Goal: Transaction & Acquisition: Purchase product/service

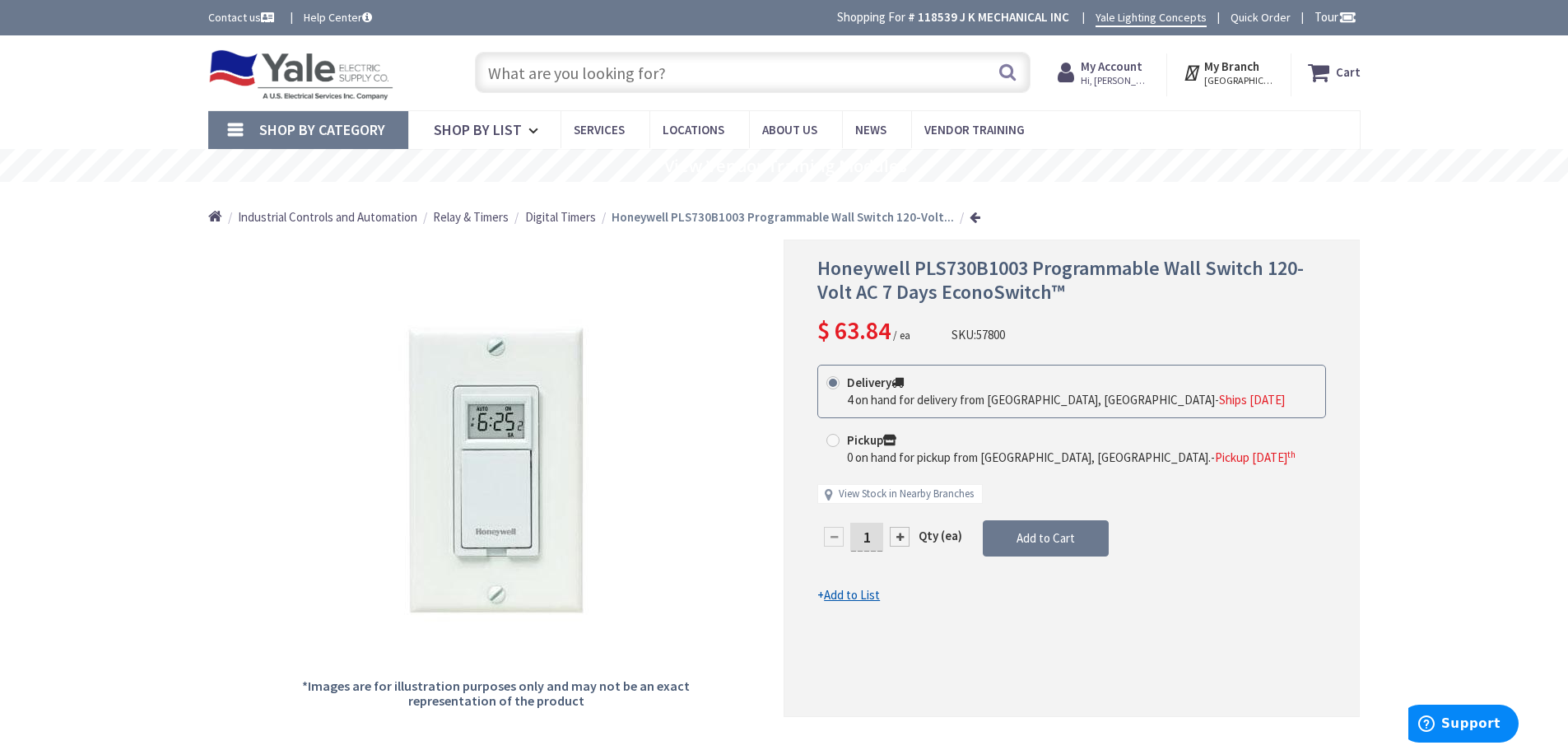
click at [743, 84] on input "text" at bounding box center [752, 73] width 556 height 41
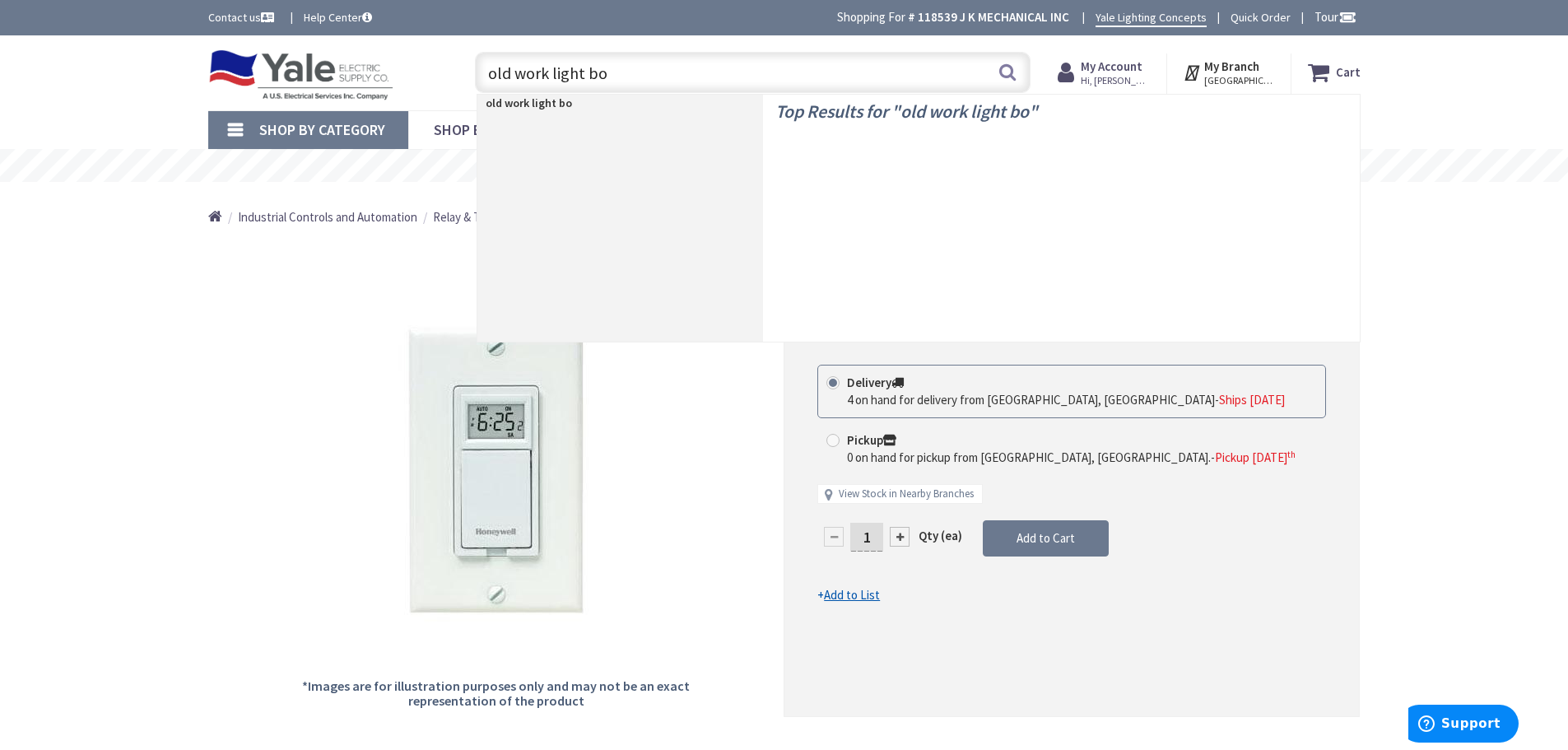
type input "old work light box"
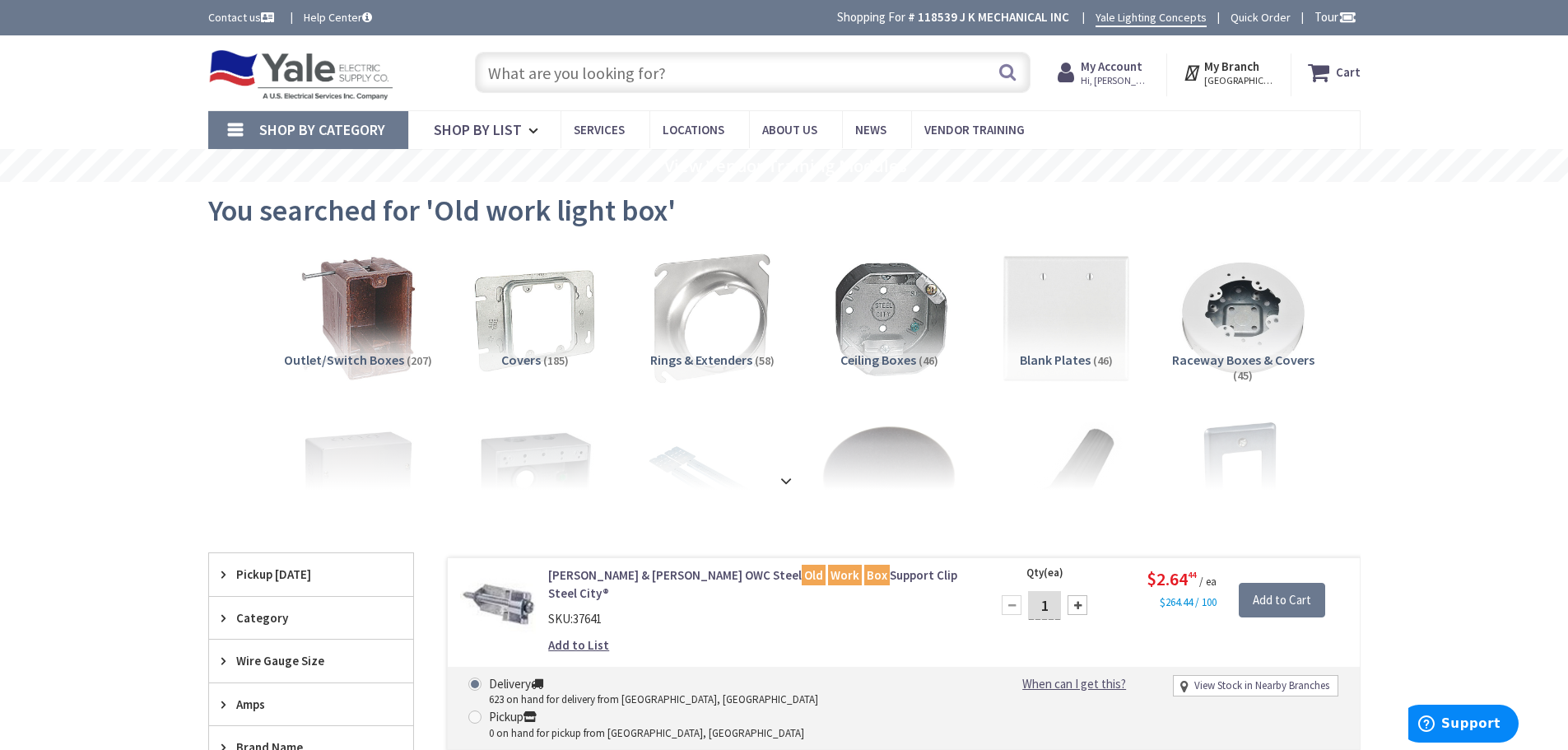
click at [731, 49] on div "Search" at bounding box center [748, 72] width 564 height 53
click at [736, 64] on input "text" at bounding box center [752, 73] width 556 height 41
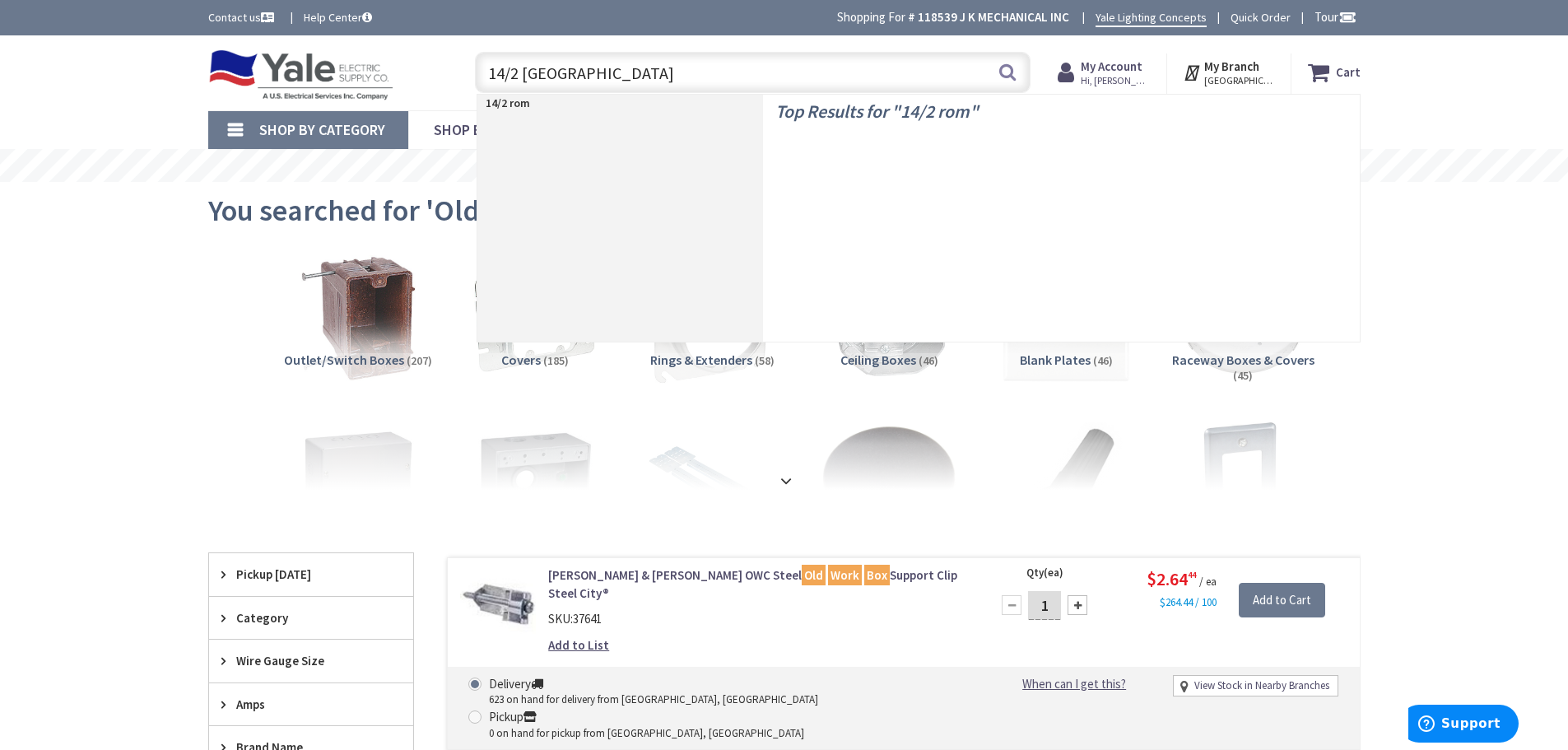
type input "14/2 romex"
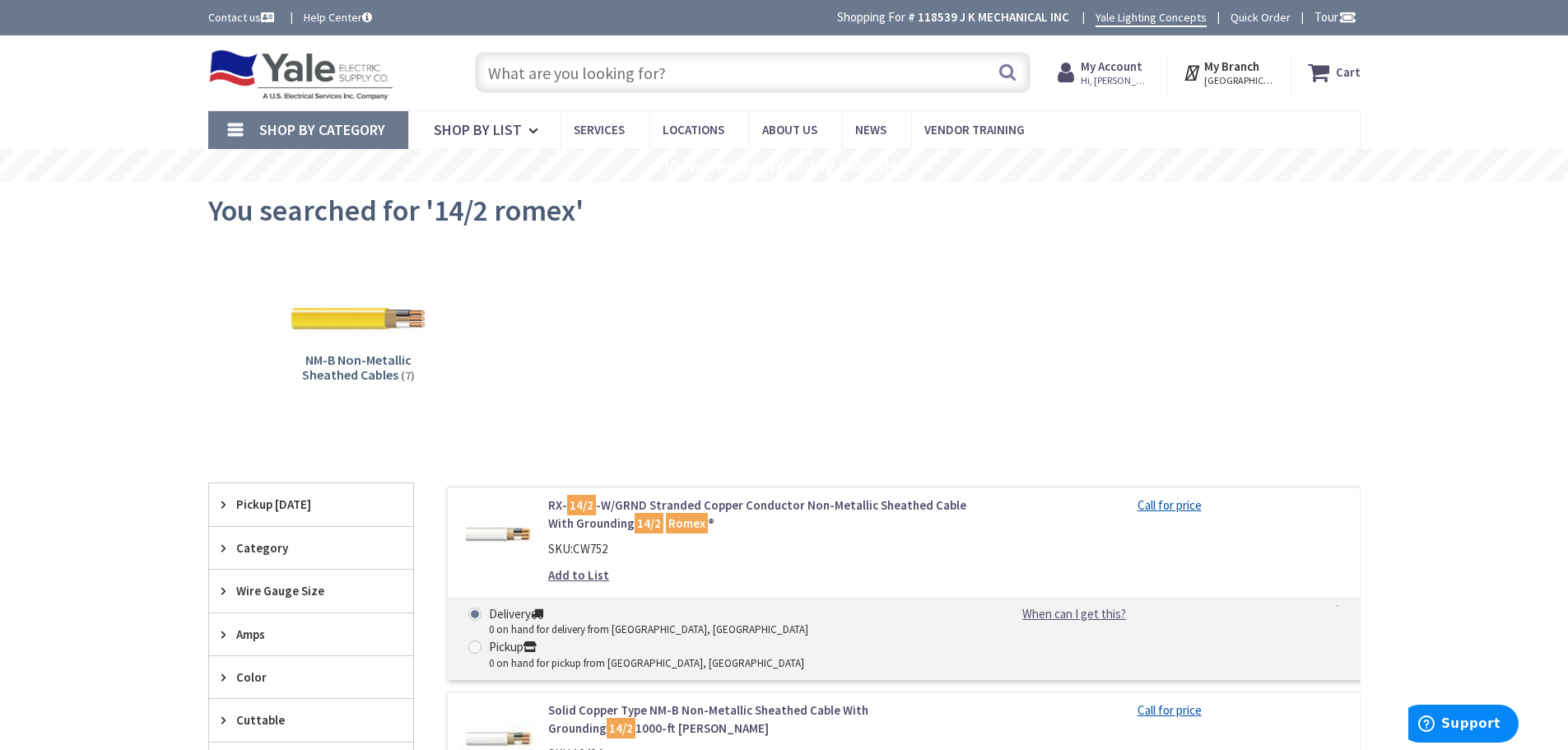
click at [658, 70] on input "text" at bounding box center [752, 73] width 556 height 41
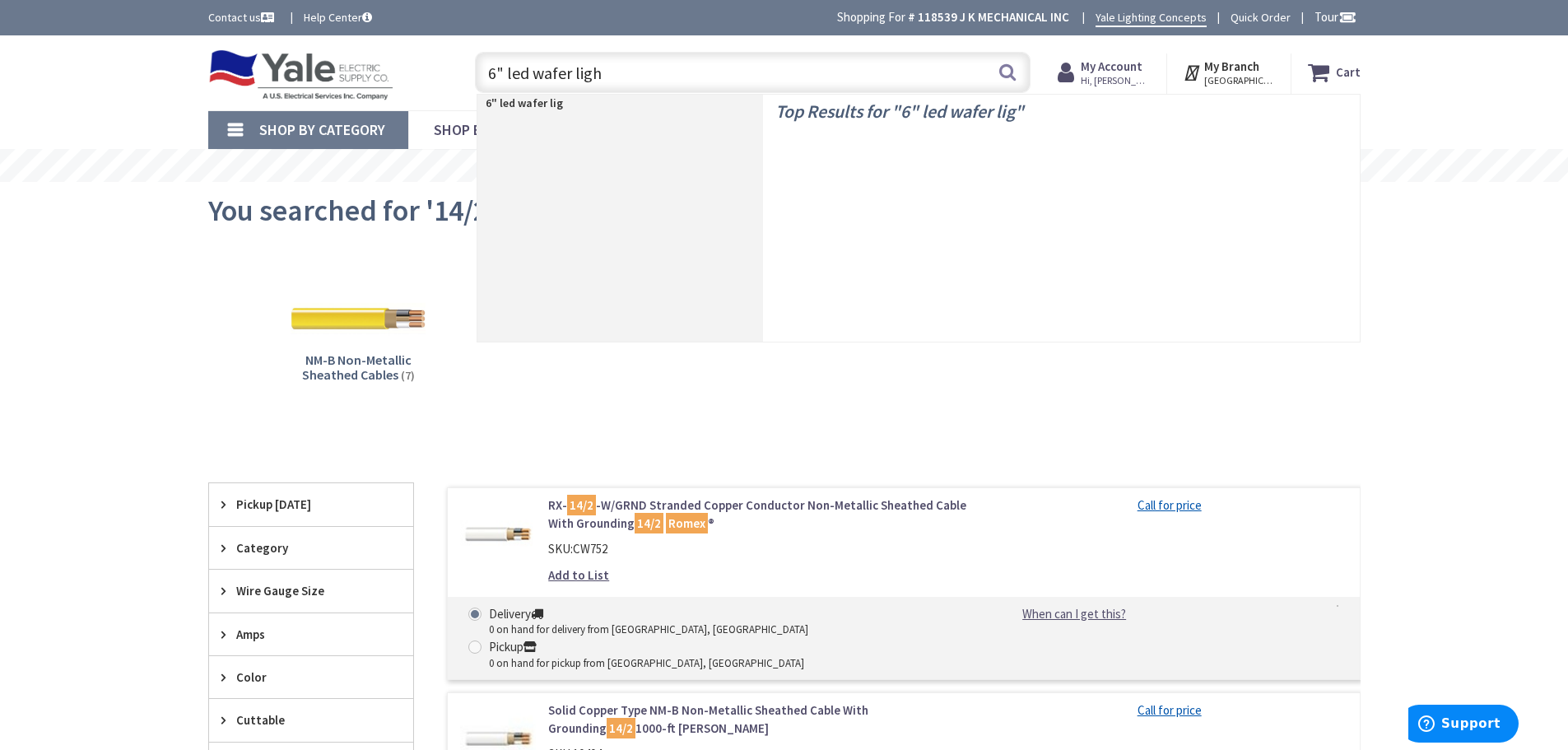
type input "6" led wafer light"
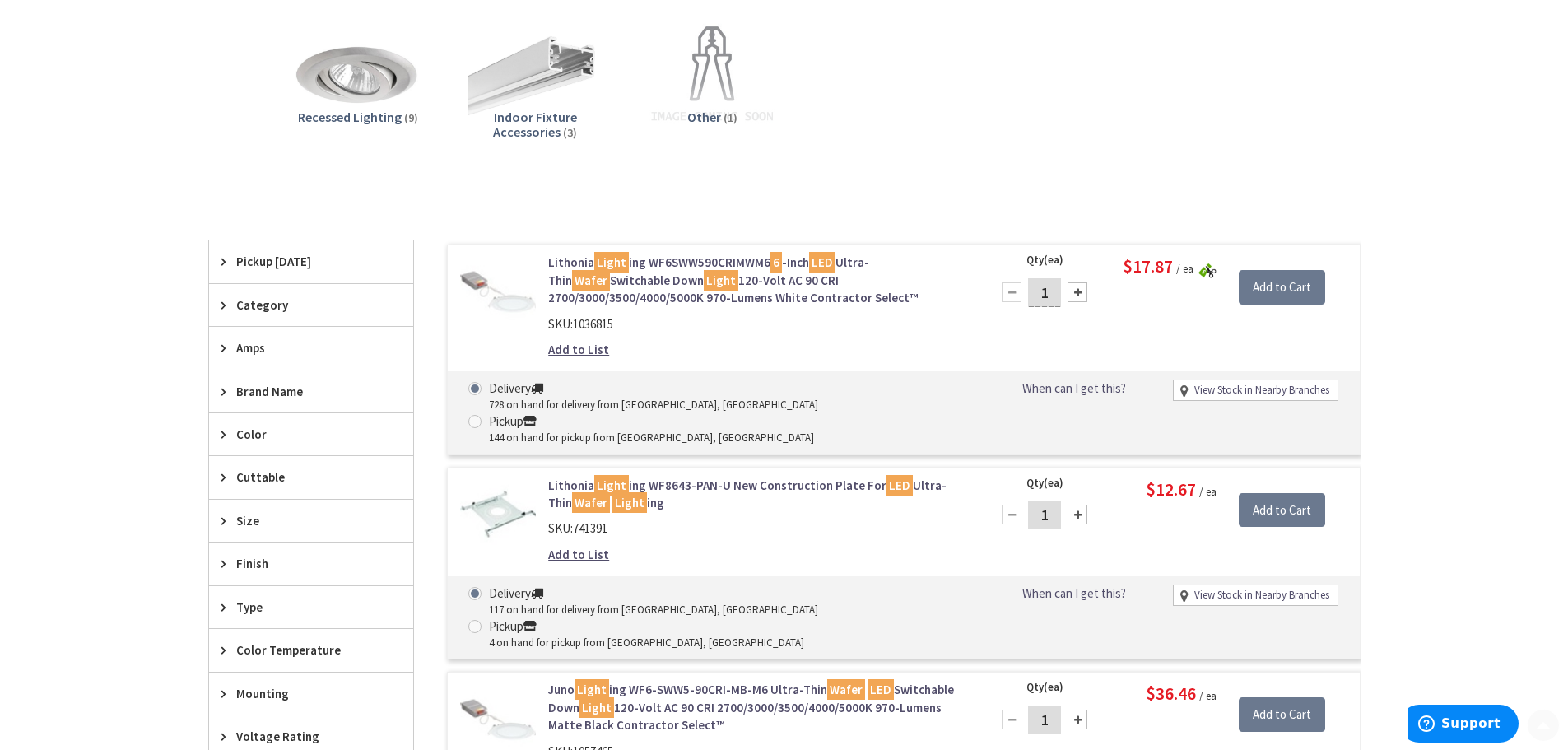
scroll to position [247, 0]
